Goal: Transaction & Acquisition: Purchase product/service

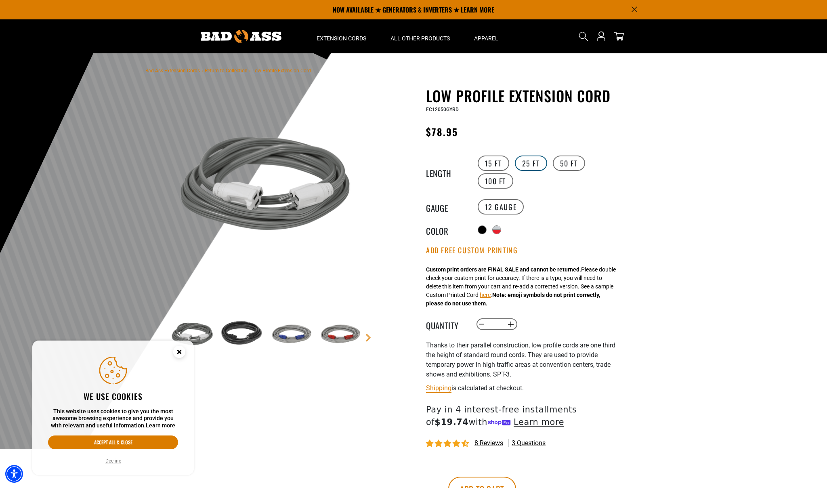
click at [530, 163] on label "25 FT" at bounding box center [531, 162] width 32 height 15
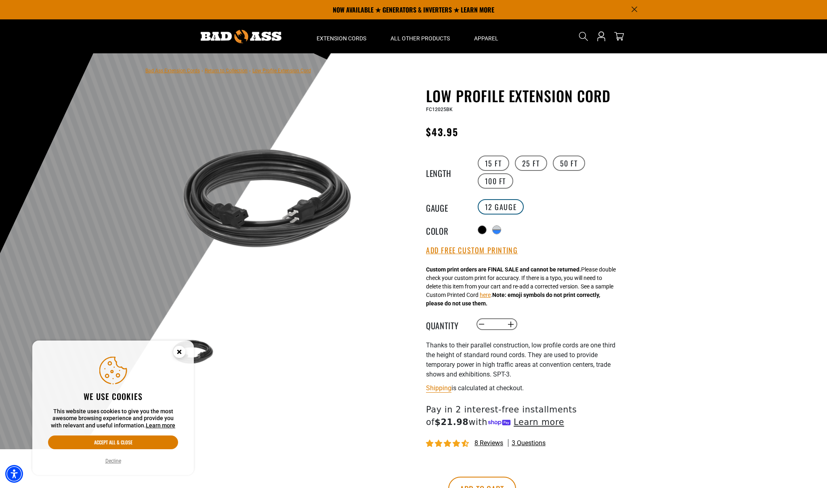
click at [495, 207] on label "12 Gauge" at bounding box center [501, 206] width 46 height 15
click at [501, 231] on div "Translation missing: en.products.product.variant_sold_out_or_unavailable" at bounding box center [497, 233] width 8 height 4
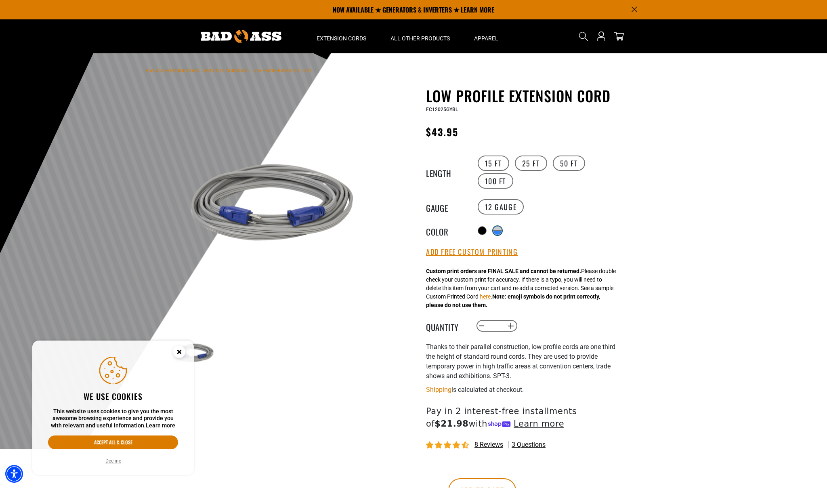
click at [501, 229] on div "Translation missing: en.products.product.variant_sold_out_or_unavailable" at bounding box center [497, 229] width 8 height 4
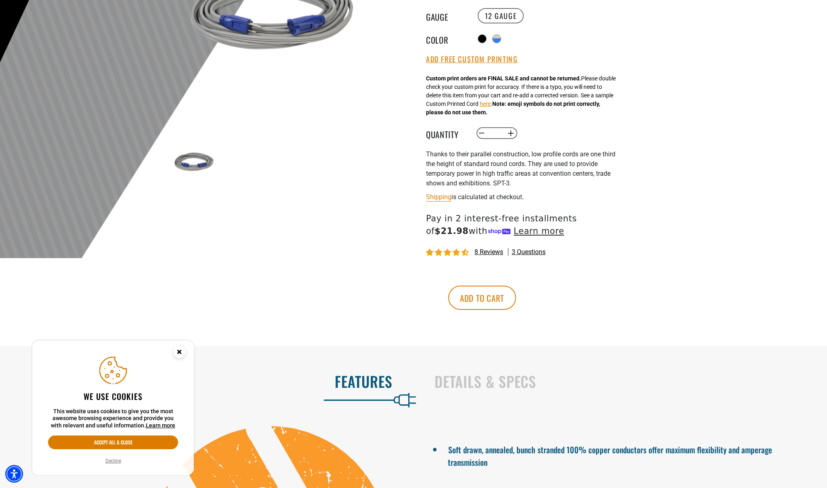
scroll to position [223, 0]
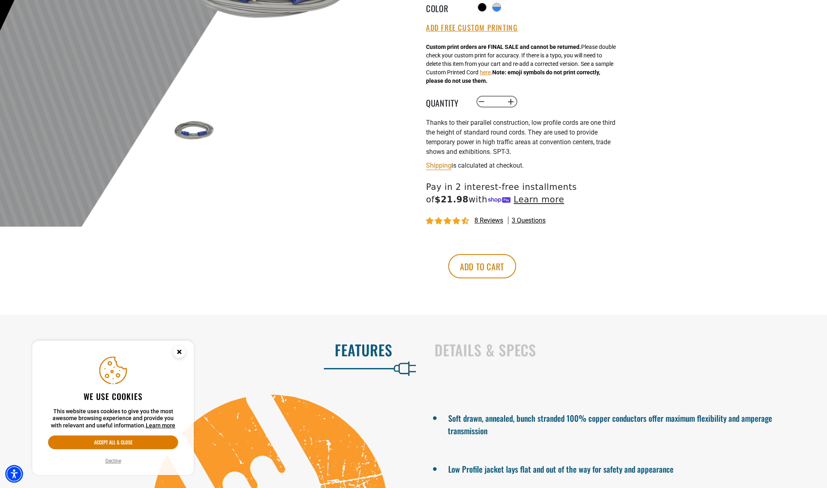
click at [176, 352] on circle "Close this option" at bounding box center [179, 352] width 12 height 12
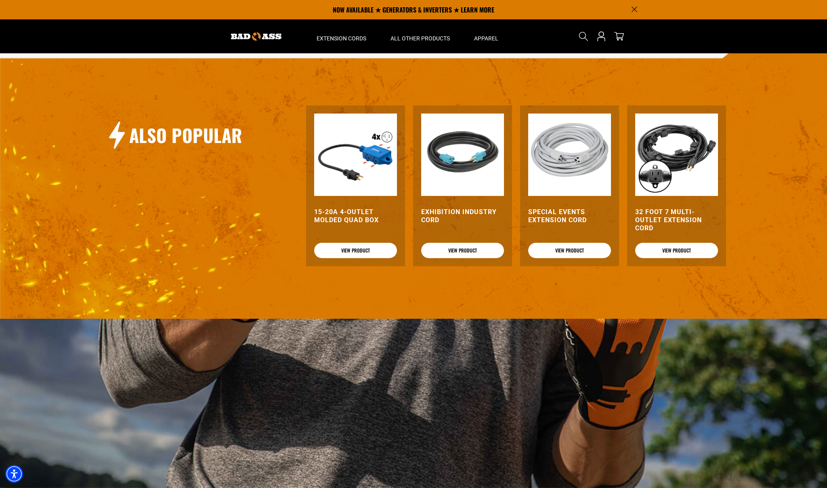
scroll to position [404, 0]
